Goal: Find specific page/section: Find specific page/section

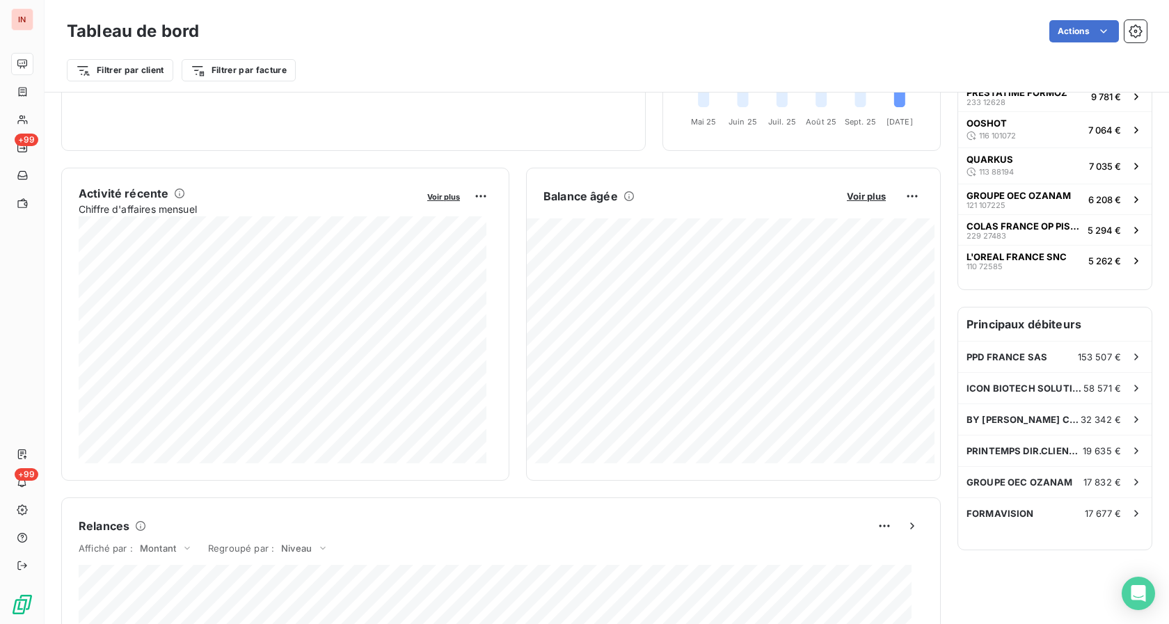
scroll to position [214, 0]
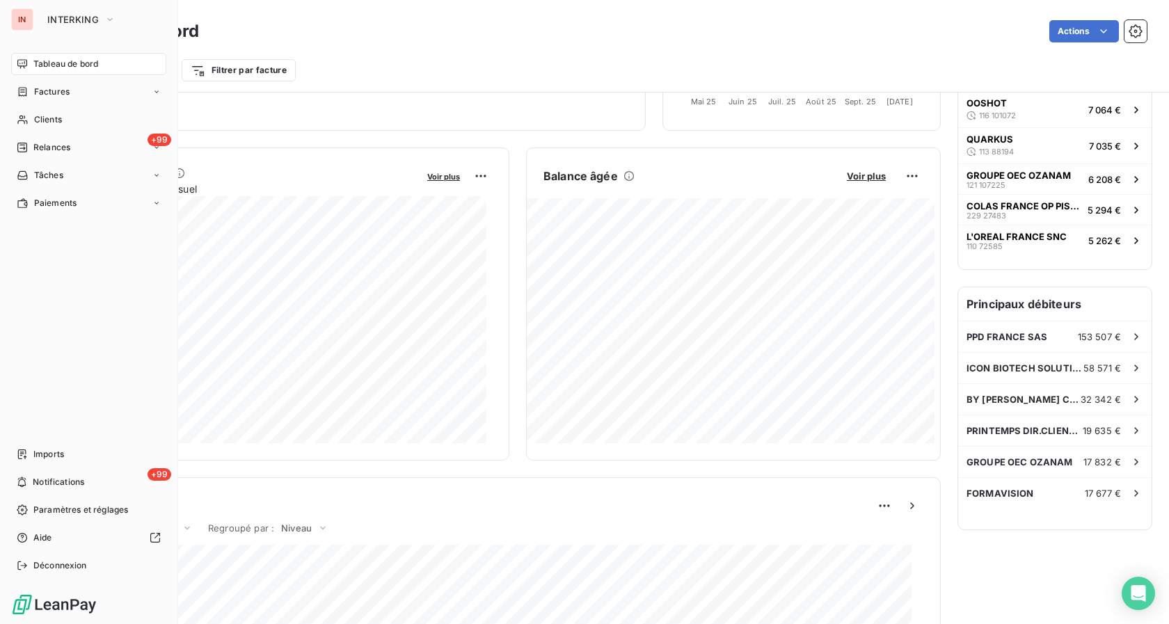
click at [42, 65] on span "Tableau de bord" at bounding box center [65, 64] width 65 height 13
click at [56, 90] on span "Factures" at bounding box center [51, 92] width 35 height 13
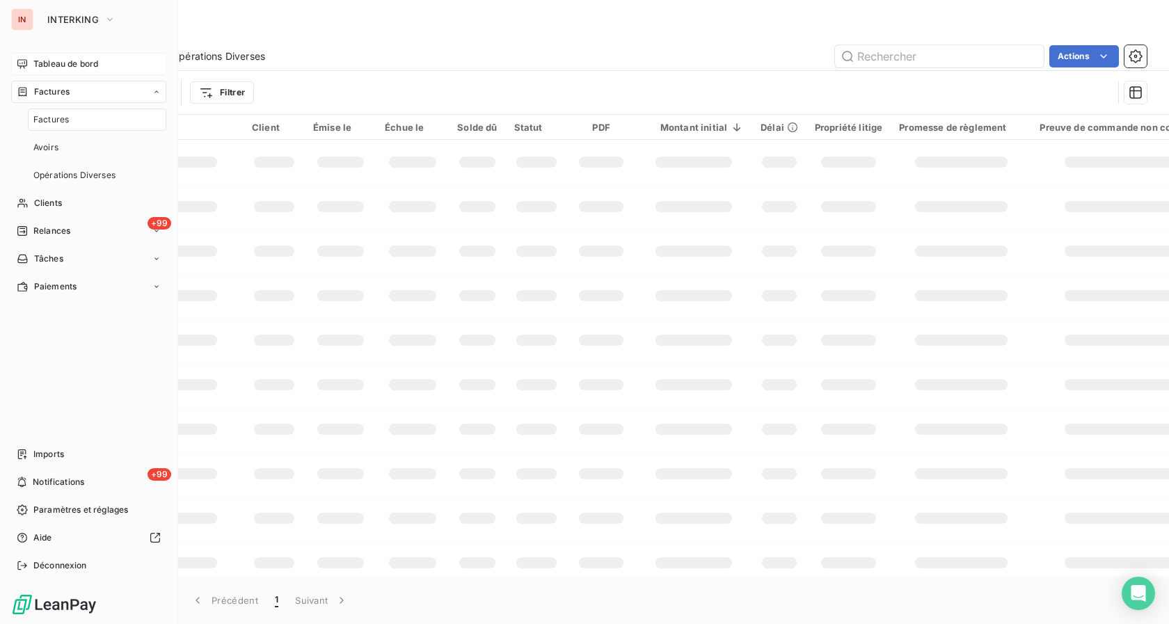
click at [45, 62] on span "Tableau de bord" at bounding box center [65, 64] width 65 height 13
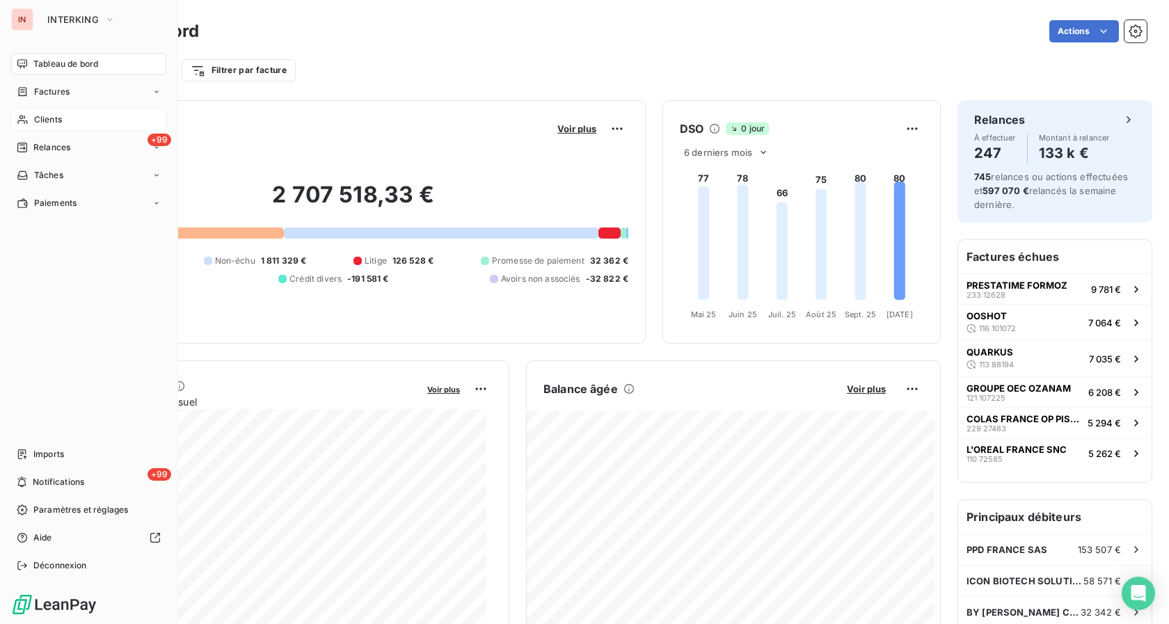
click at [34, 122] on span "Clients" at bounding box center [48, 119] width 28 height 13
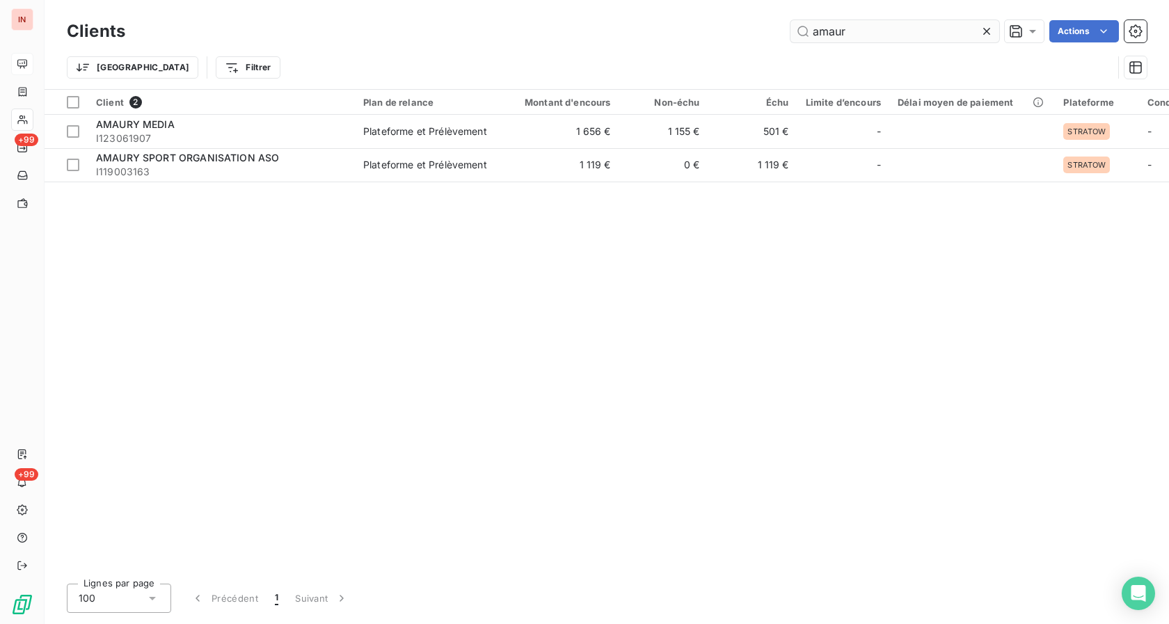
type input "amaur"
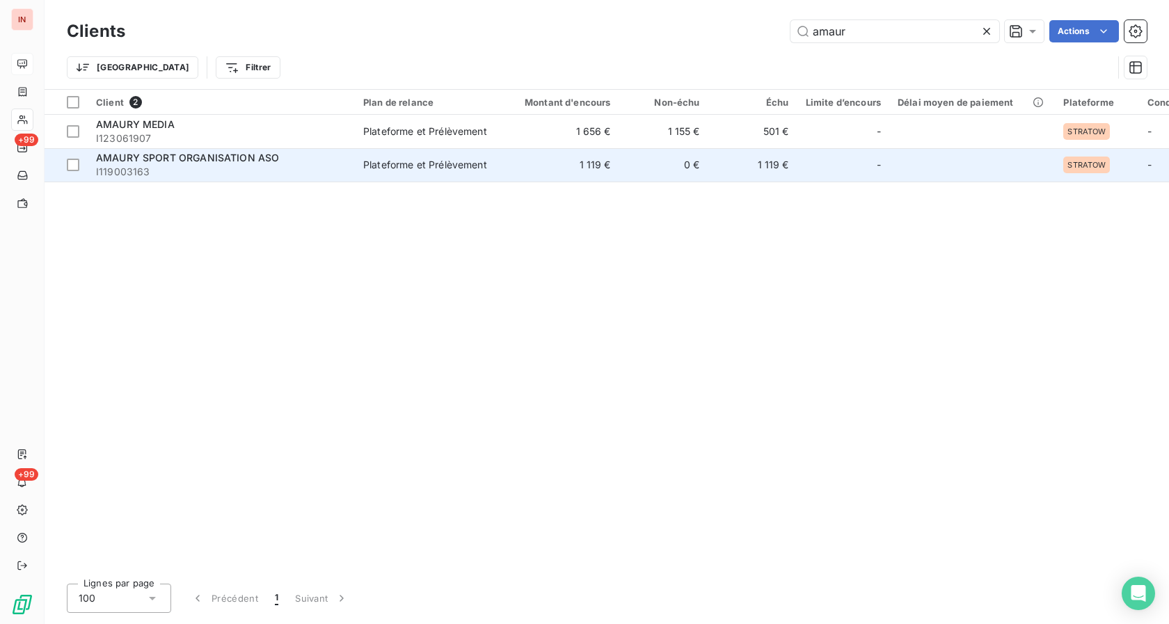
click at [343, 162] on div "AMAURY SPORT ORGANISATION ASO" at bounding box center [221, 158] width 250 height 14
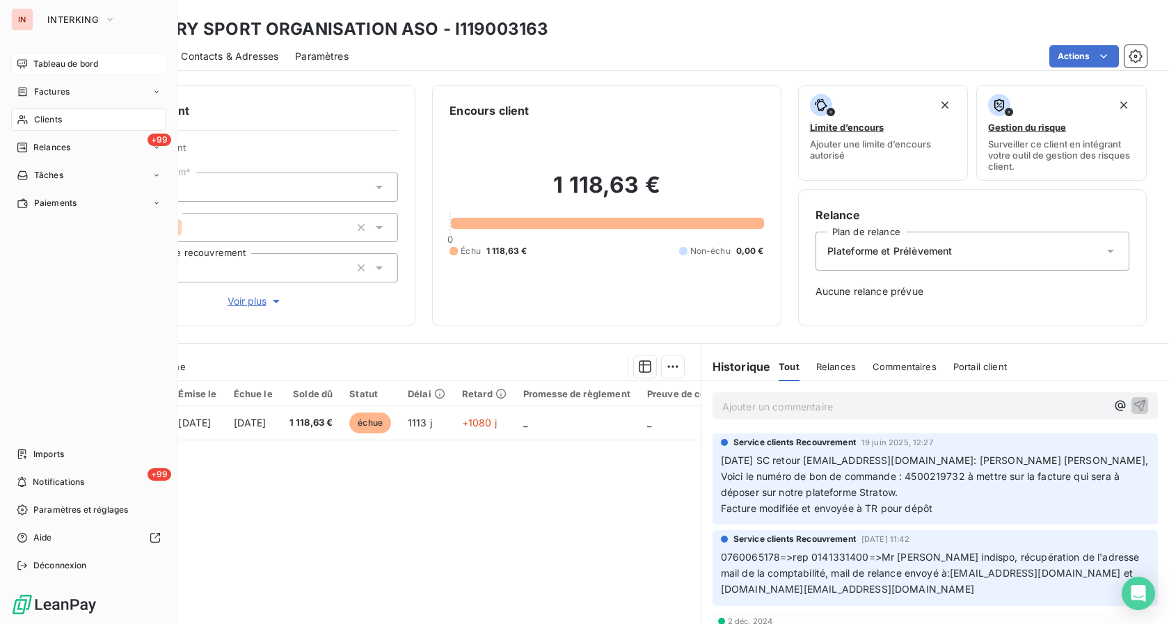
click at [38, 58] on span "Tableau de bord" at bounding box center [65, 64] width 65 height 13
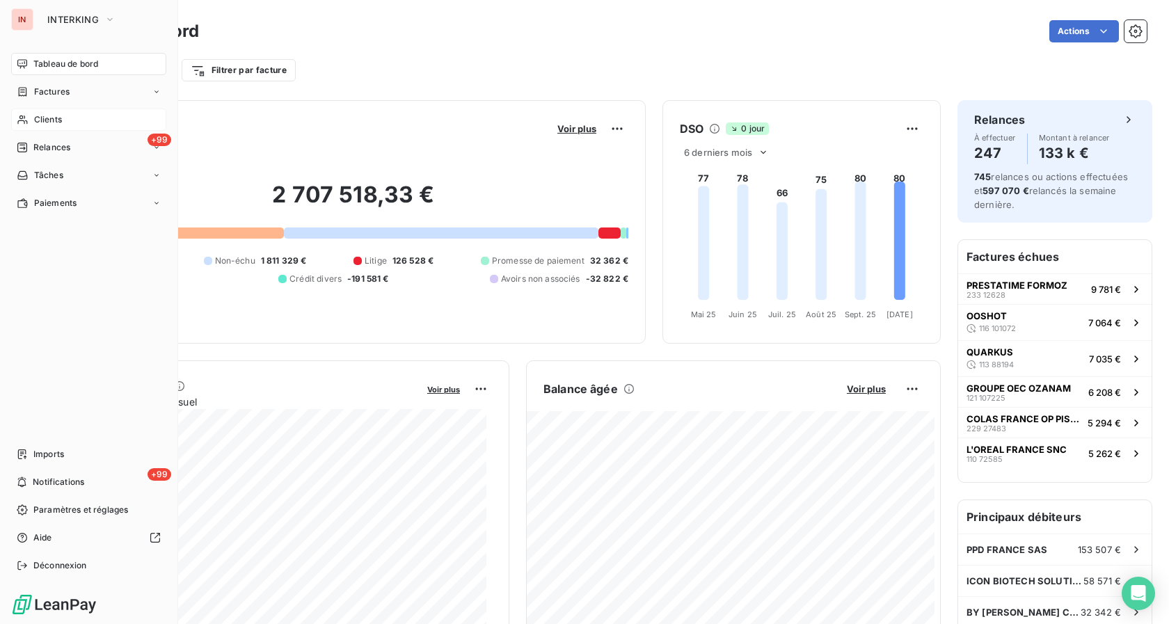
click at [56, 65] on span "Tableau de bord" at bounding box center [65, 64] width 65 height 13
